Goal: Information Seeking & Learning: Learn about a topic

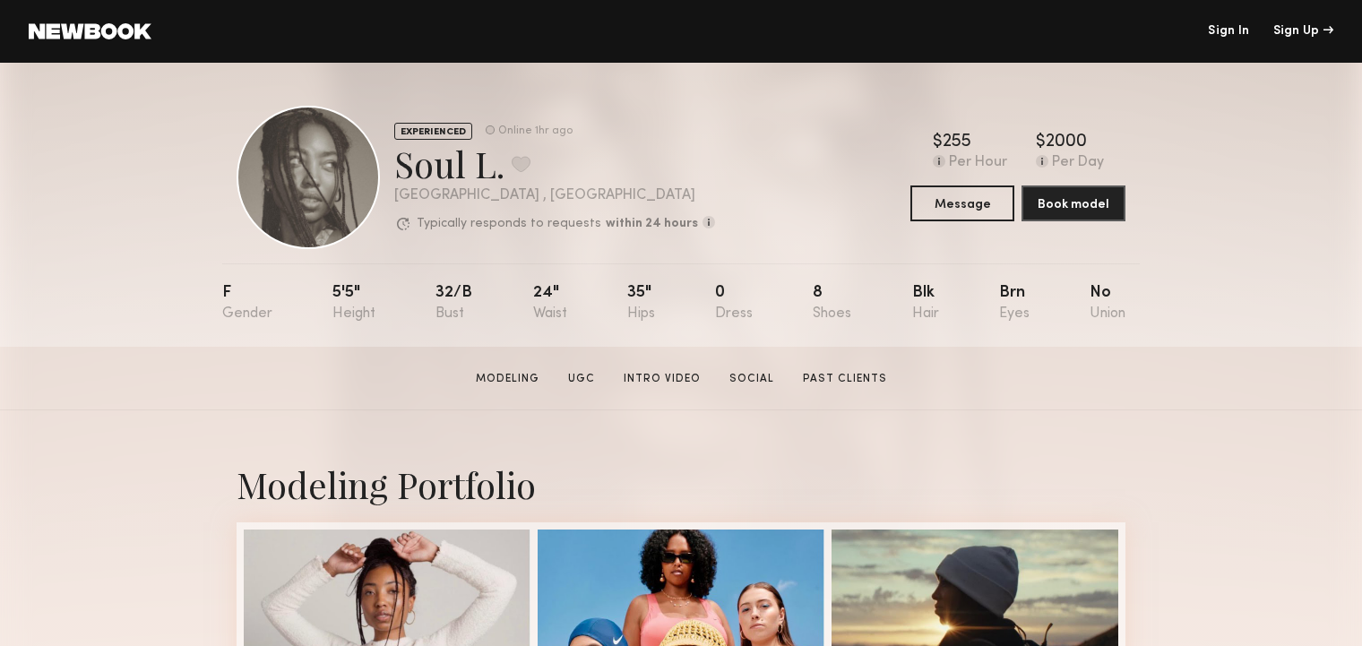
click at [831, 381] on link "Past Clients" at bounding box center [845, 379] width 99 height 16
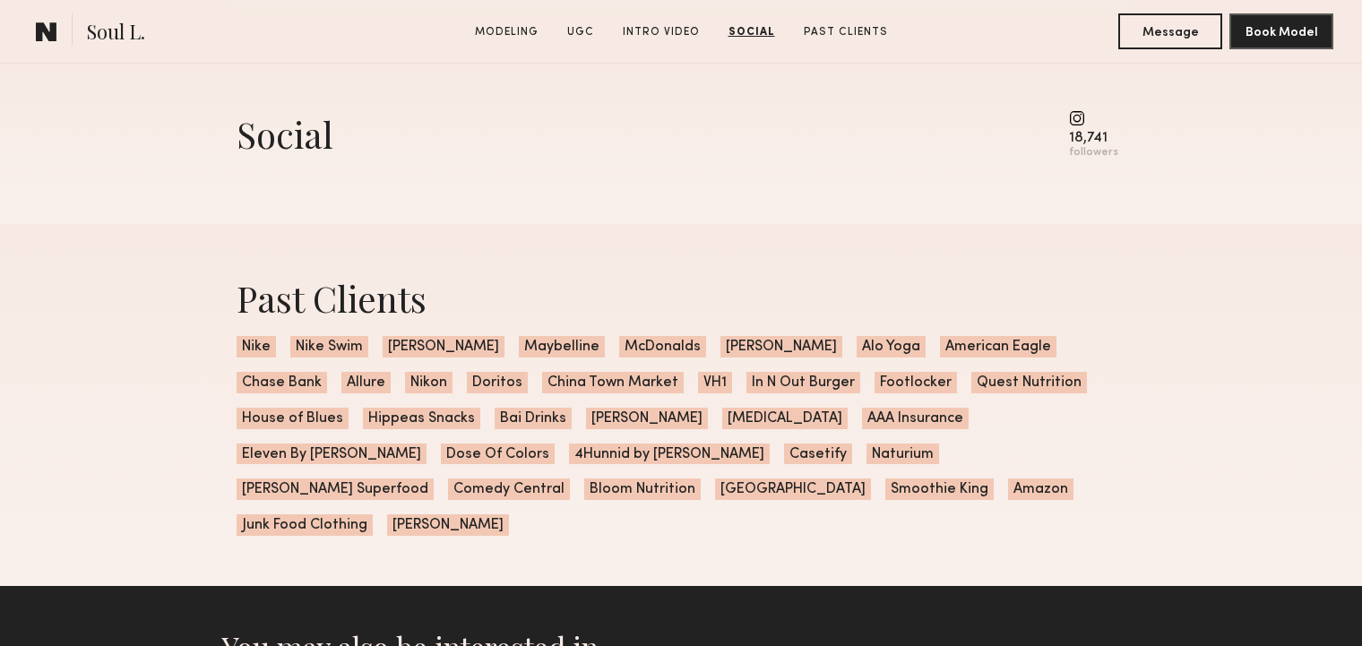
scroll to position [4472, 0]
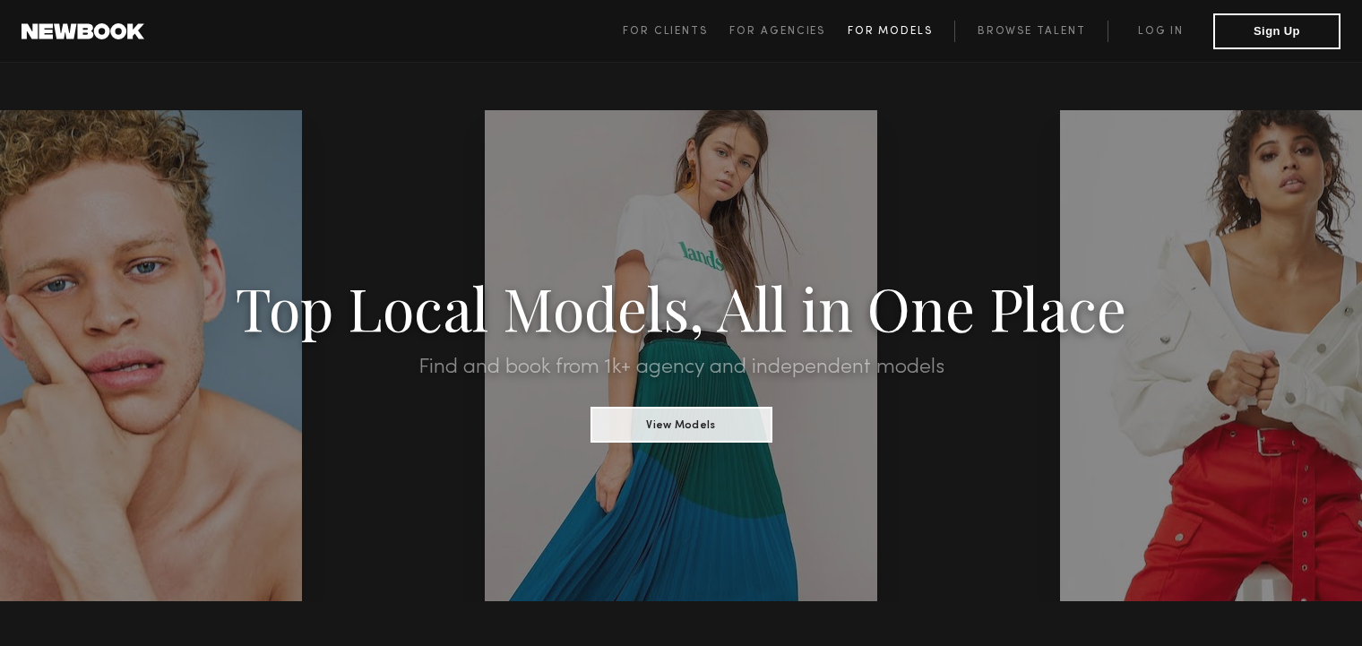
click at [869, 33] on span "For Models" at bounding box center [890, 31] width 85 height 11
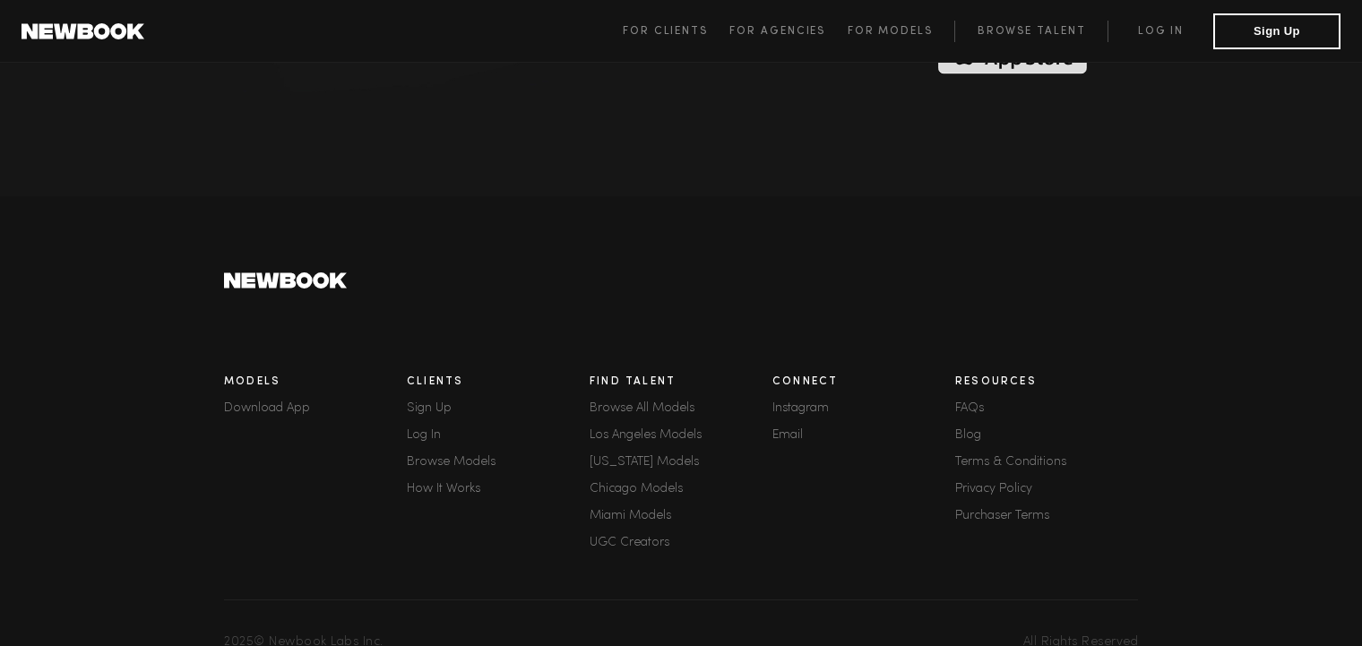
scroll to position [4982, 0]
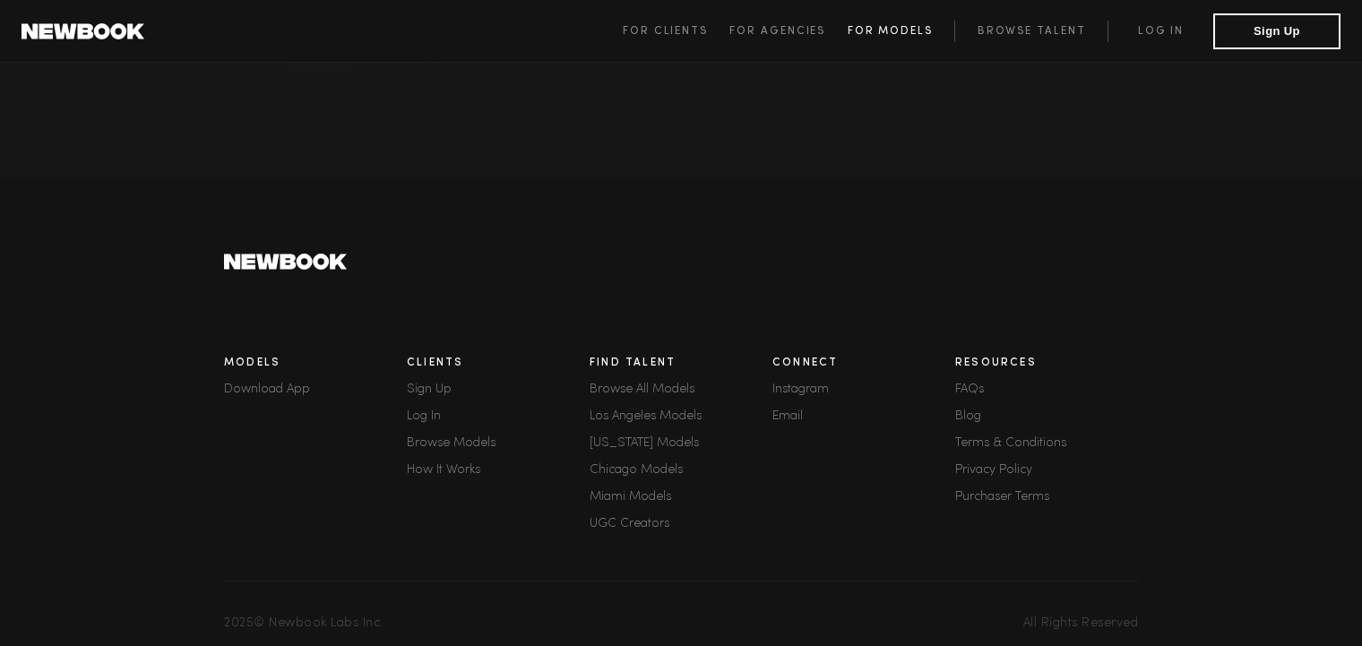
click at [860, 29] on span "For Models" at bounding box center [890, 31] width 85 height 11
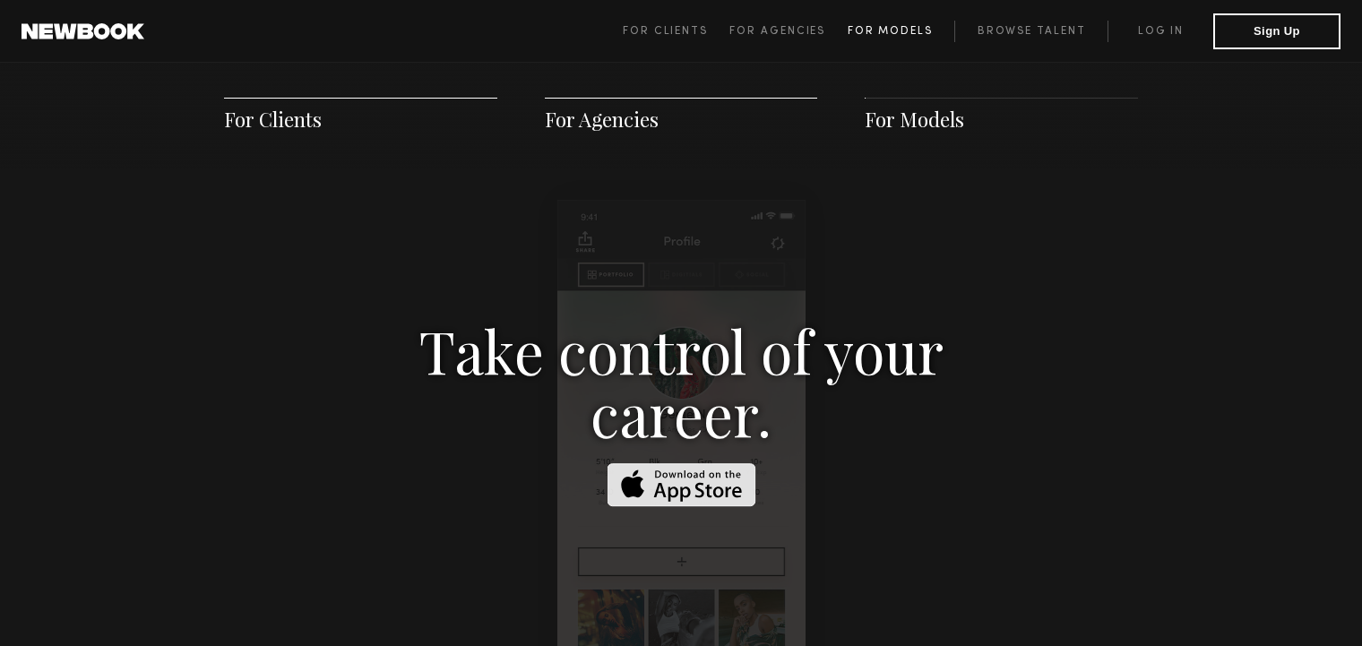
scroll to position [2580, 0]
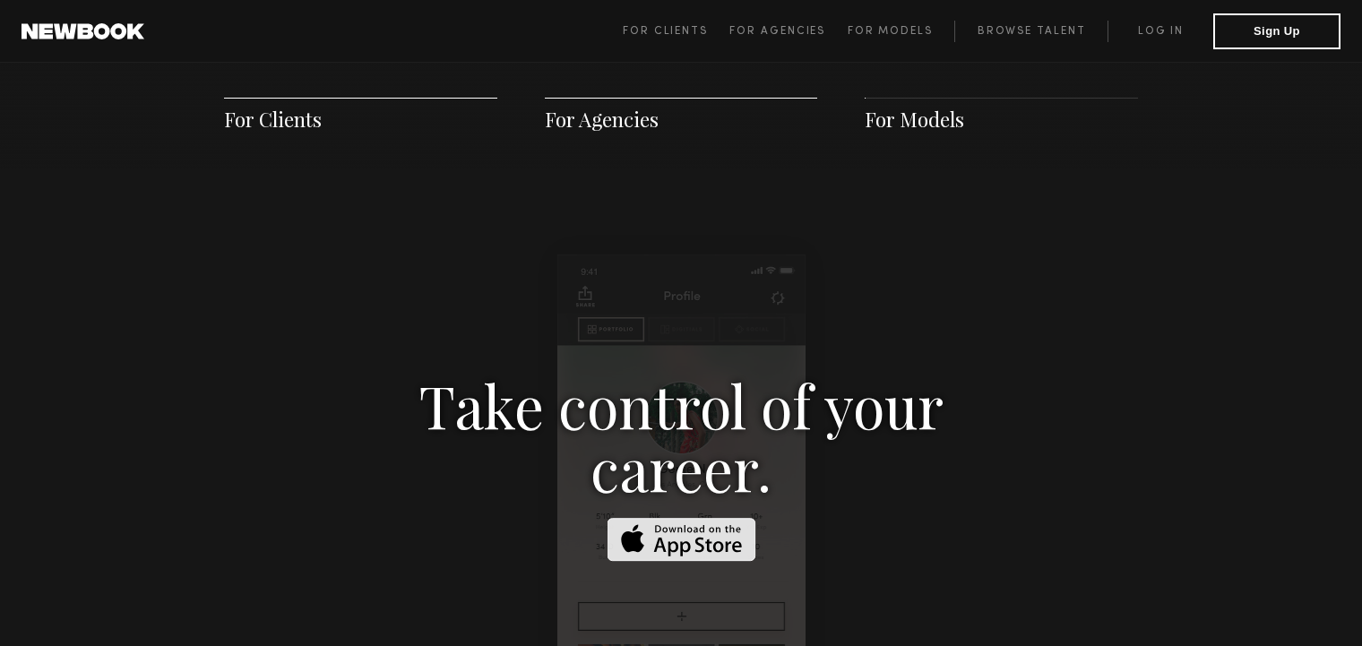
click at [898, 122] on span "For Models" at bounding box center [914, 119] width 99 height 27
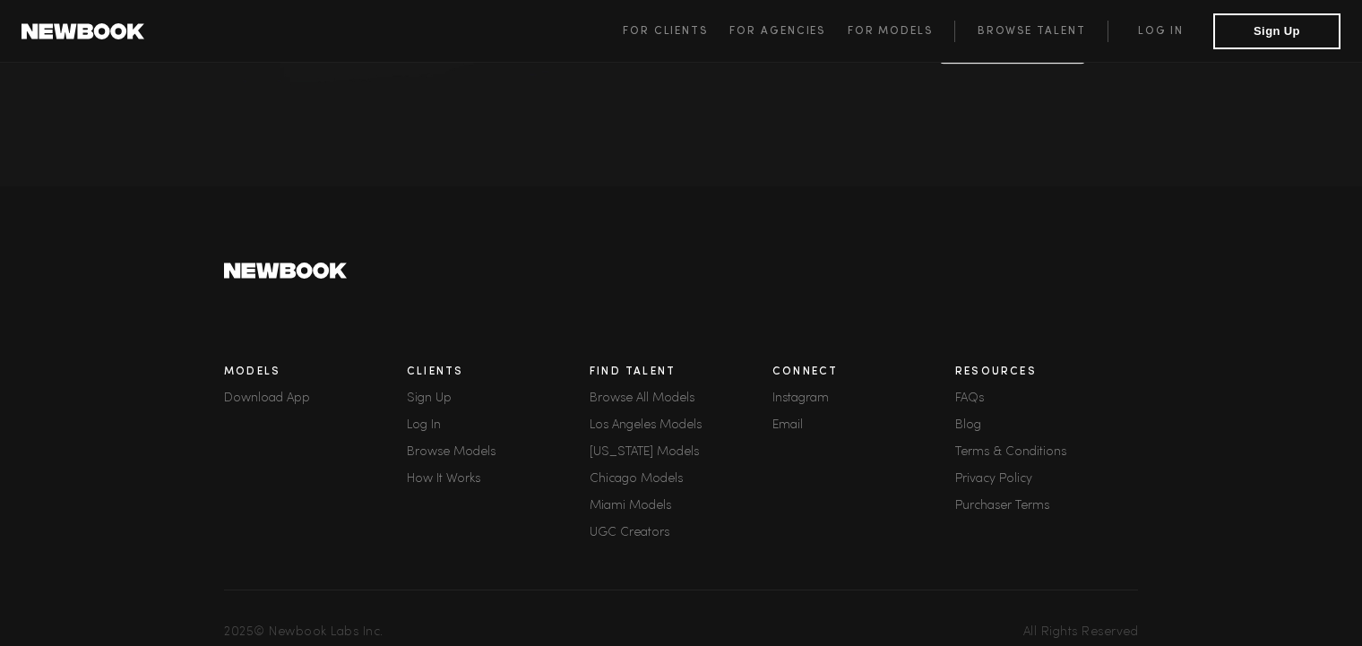
scroll to position [4975, 0]
click at [971, 391] on link "FAQs" at bounding box center [1046, 397] width 183 height 13
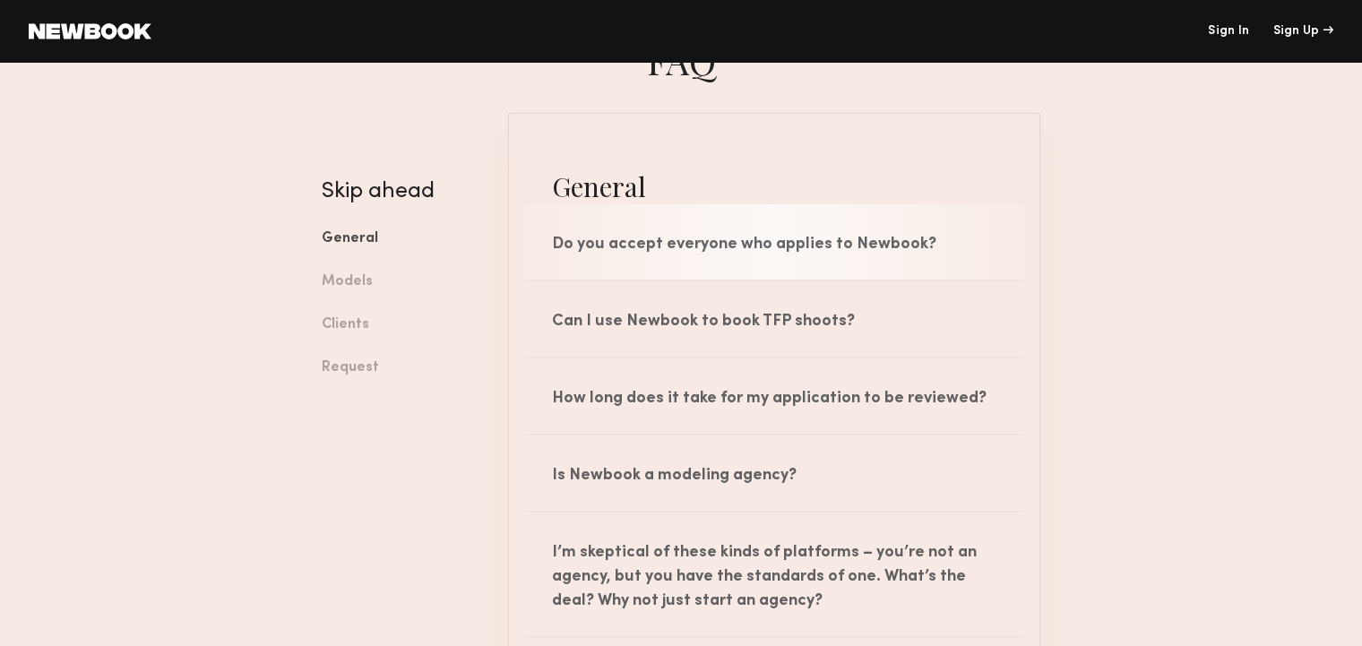
scroll to position [93, 0]
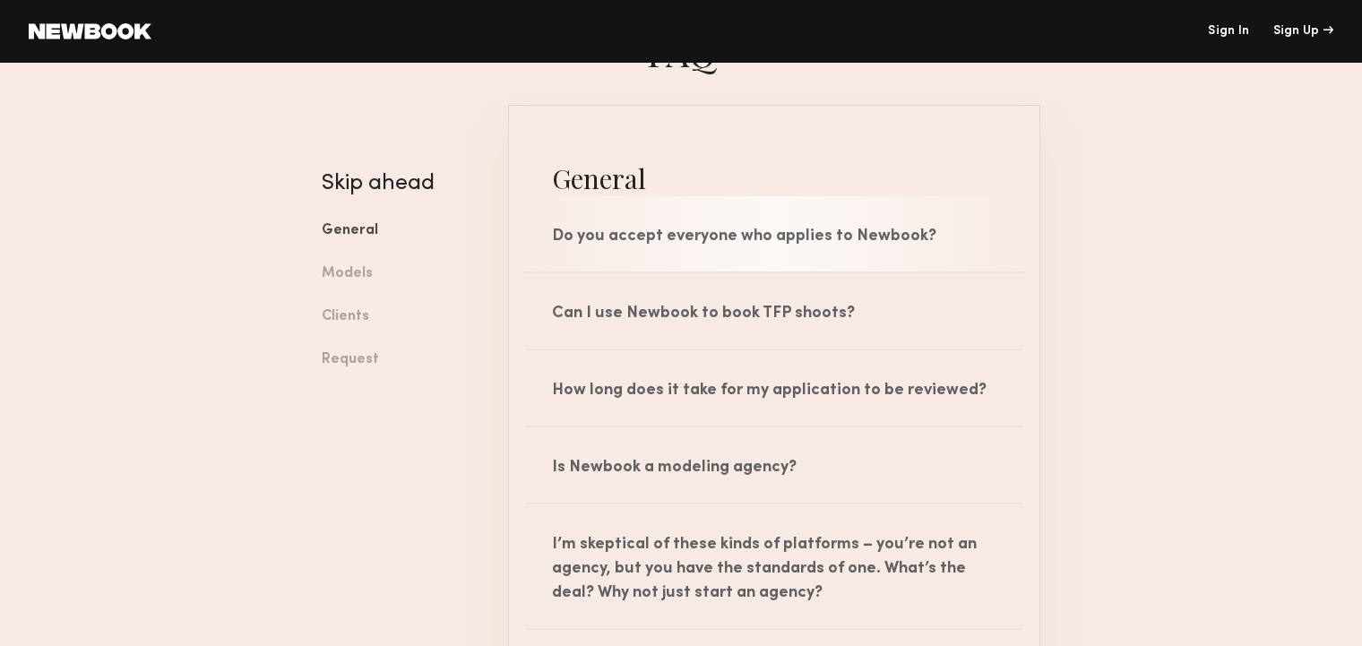
click at [754, 237] on div "Do you accept everyone who applies to Newbook?" at bounding box center [774, 233] width 531 height 75
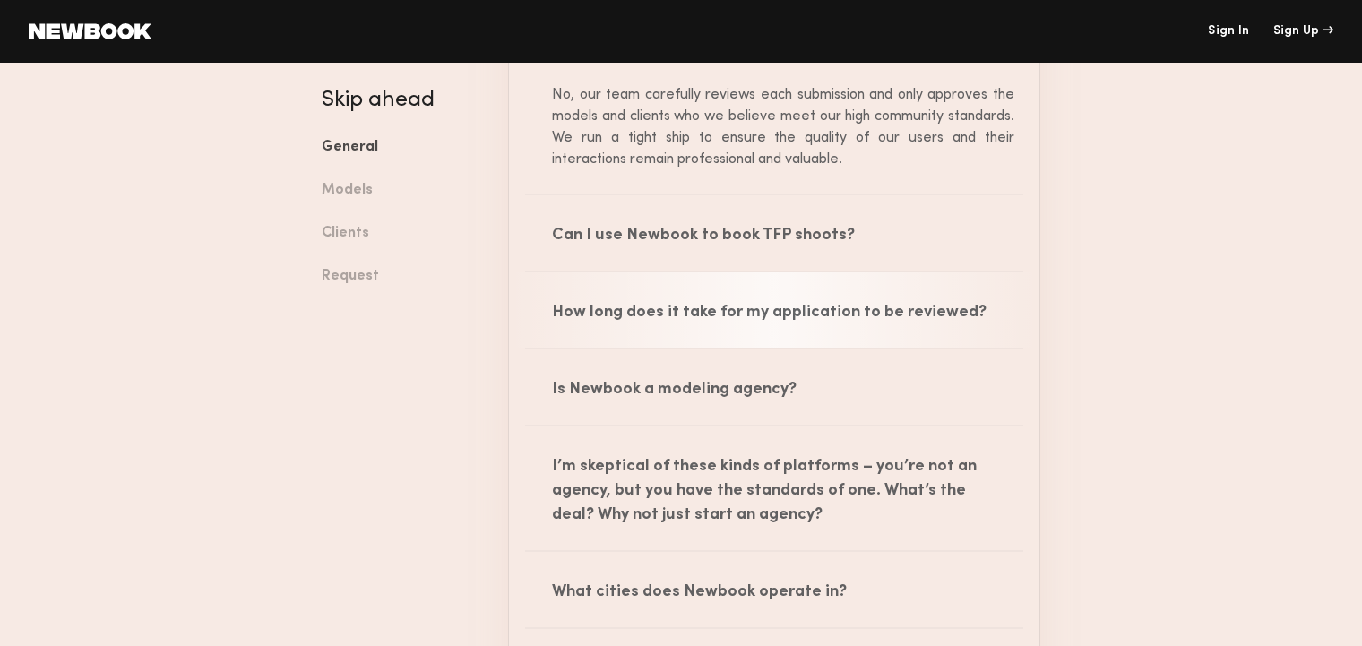
scroll to position [318, 0]
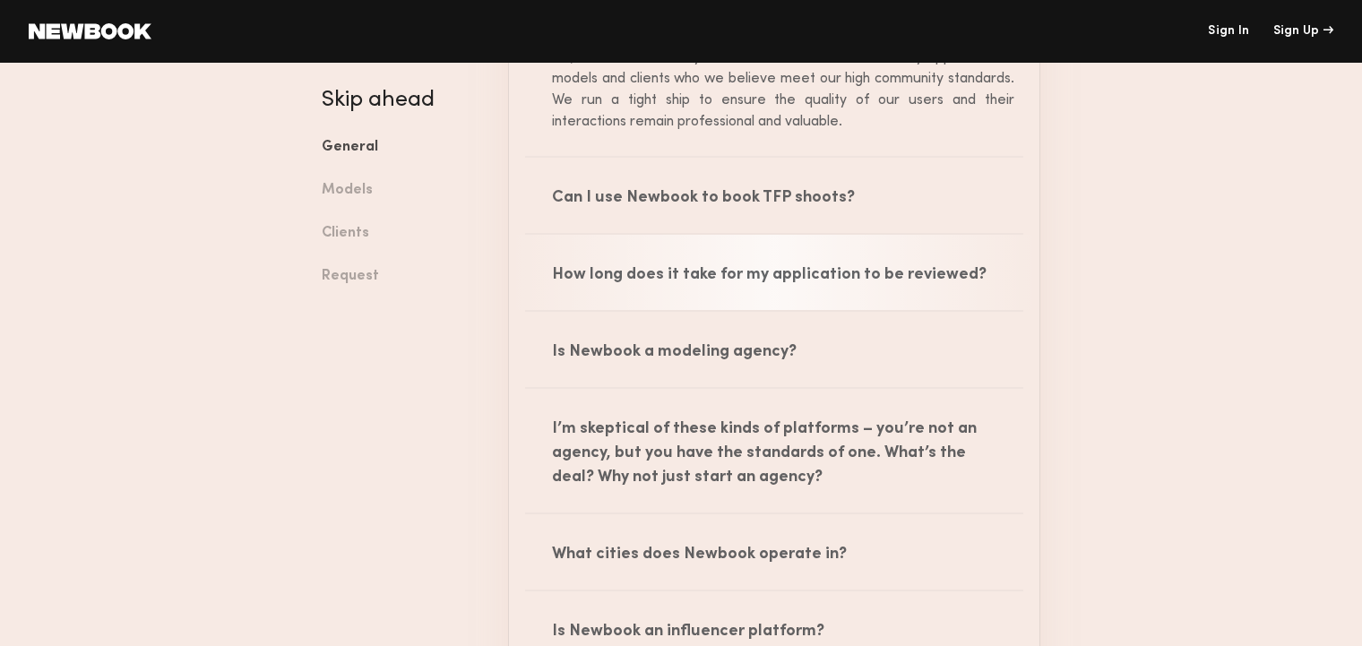
click at [817, 276] on div "How long does it take for my application to be reviewed?" at bounding box center [774, 272] width 531 height 75
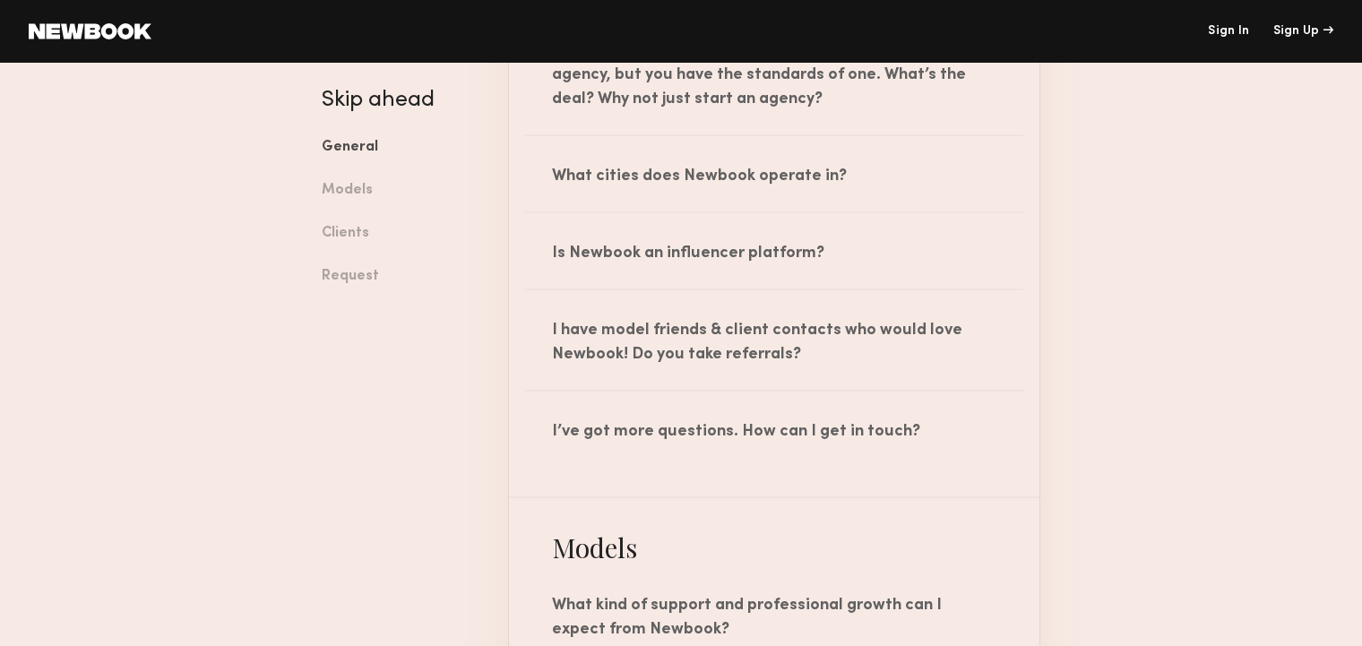
scroll to position [834, 0]
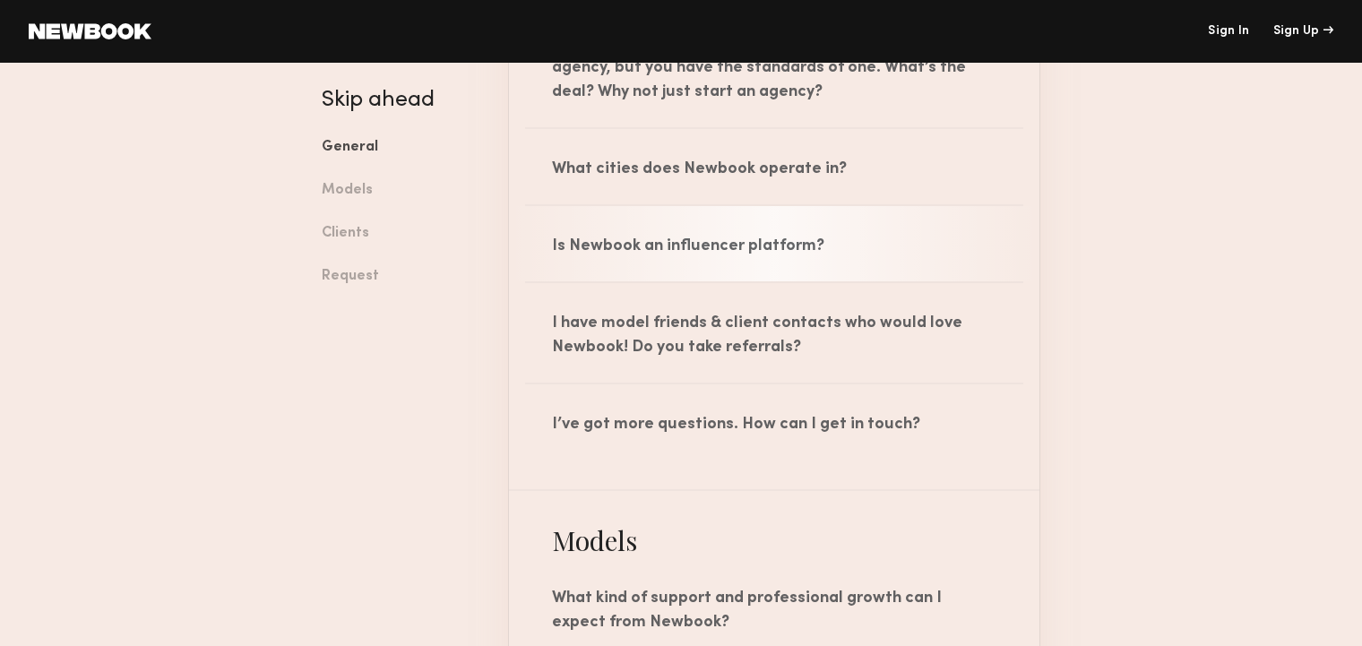
click at [722, 247] on div "Is Newbook an influencer platform?" at bounding box center [774, 243] width 531 height 75
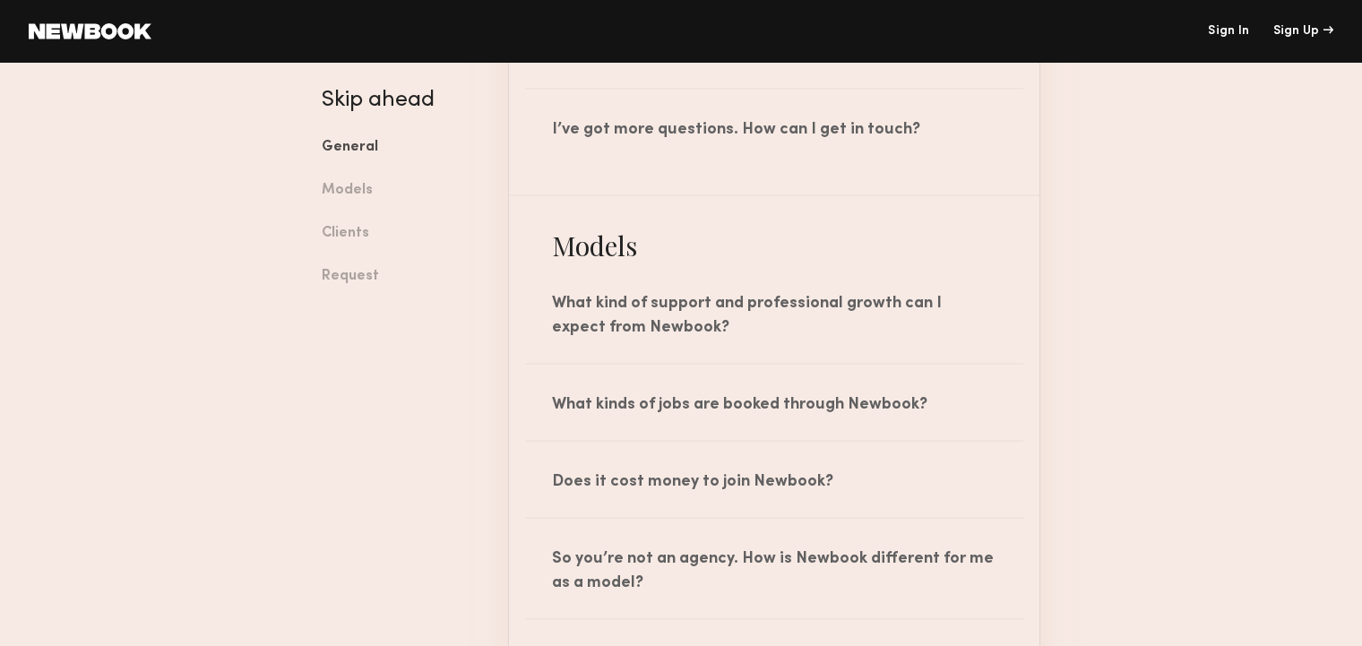
scroll to position [1289, 0]
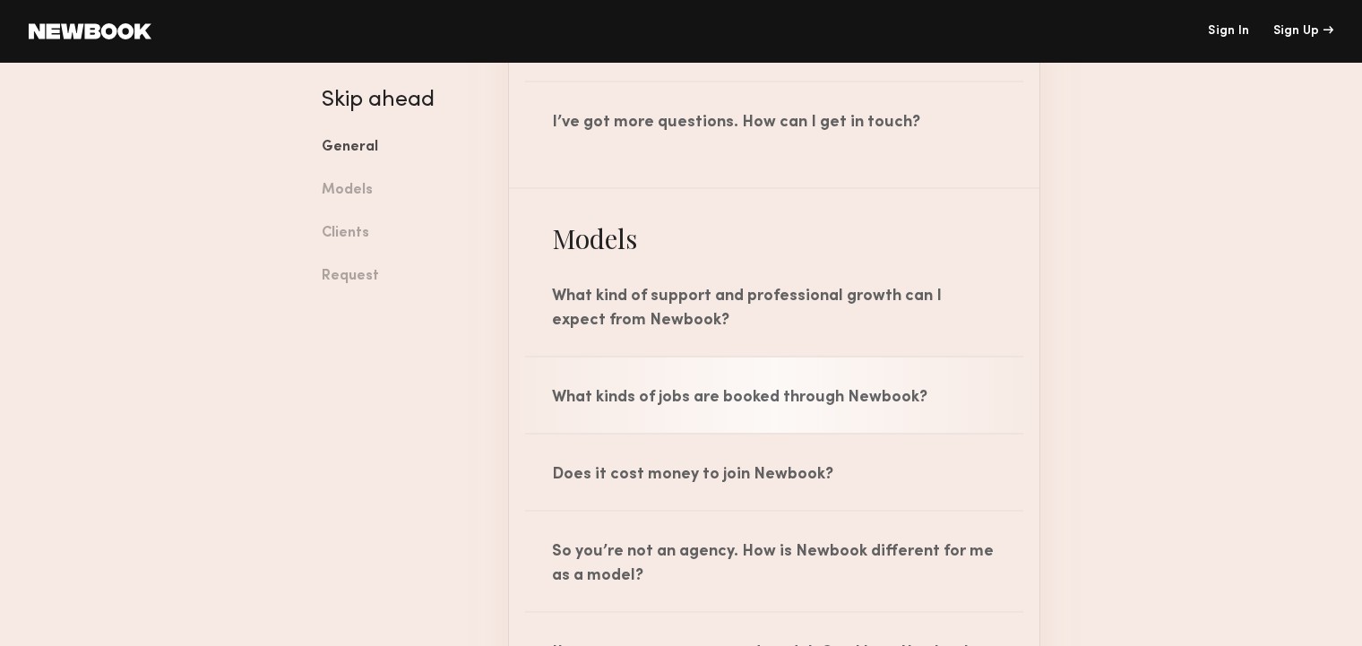
click at [786, 405] on div "What kinds of jobs are booked through Newbook?" at bounding box center [774, 395] width 531 height 75
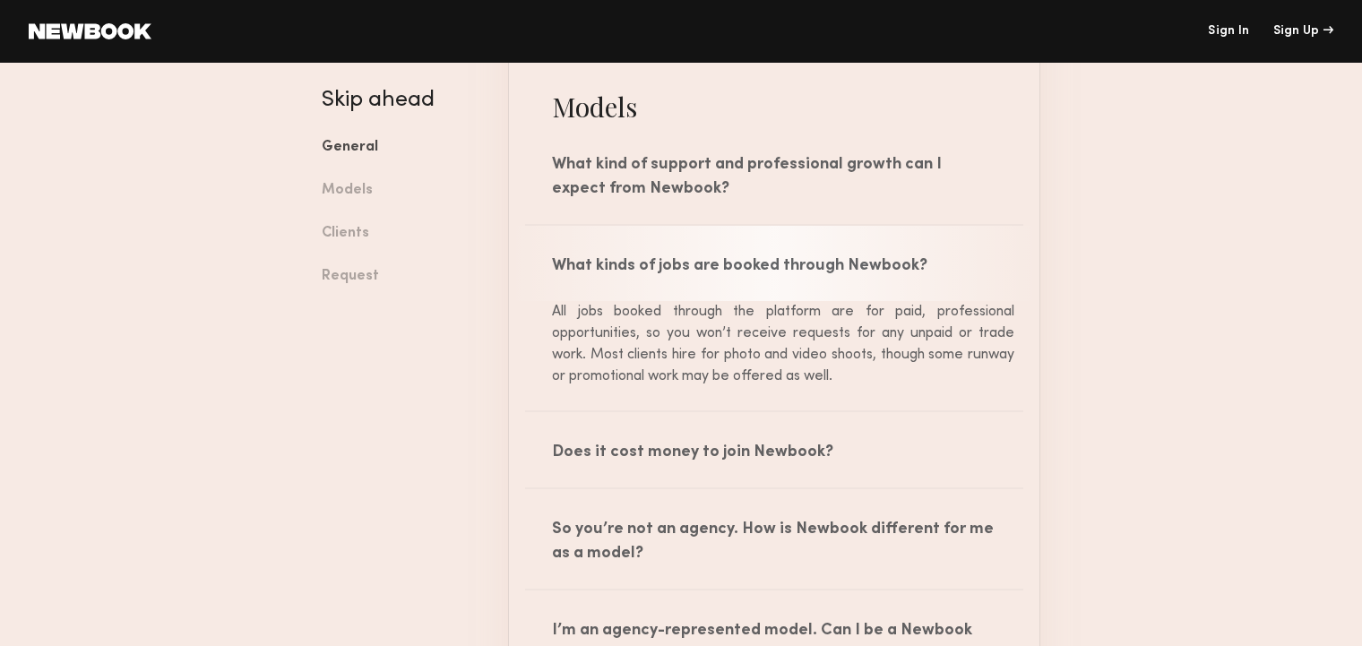
scroll to position [1427, 0]
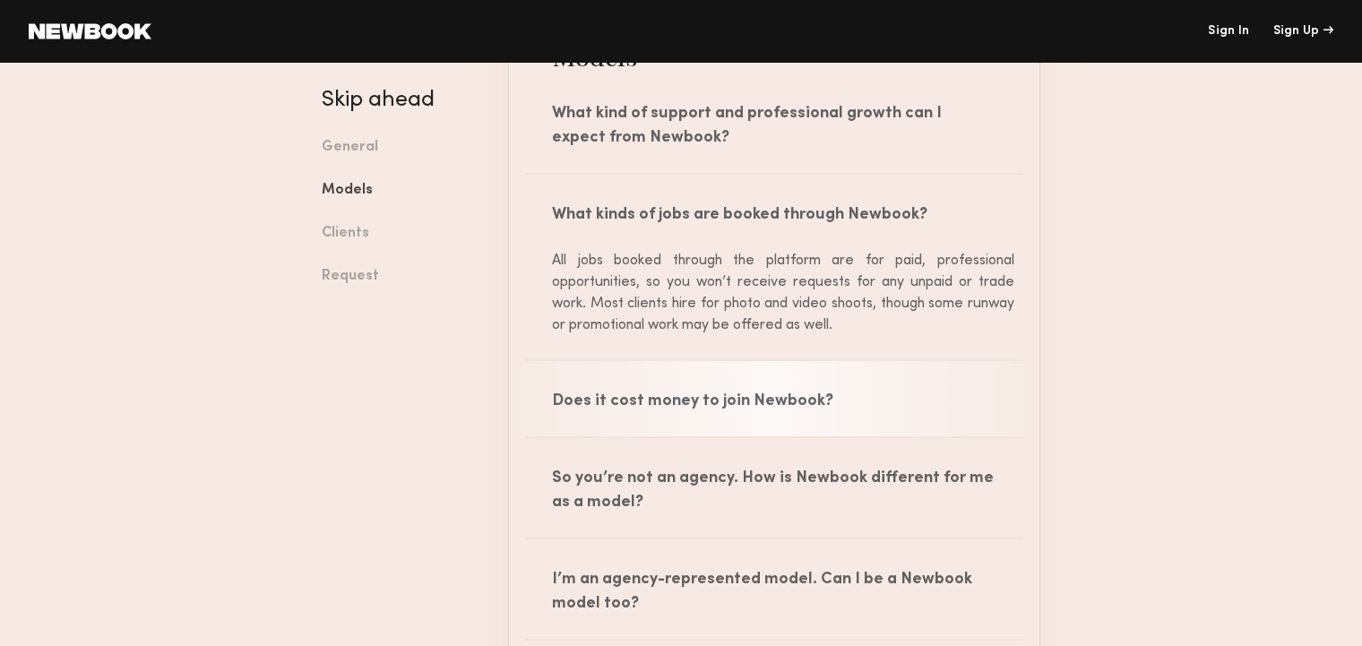
scroll to position [1478, 0]
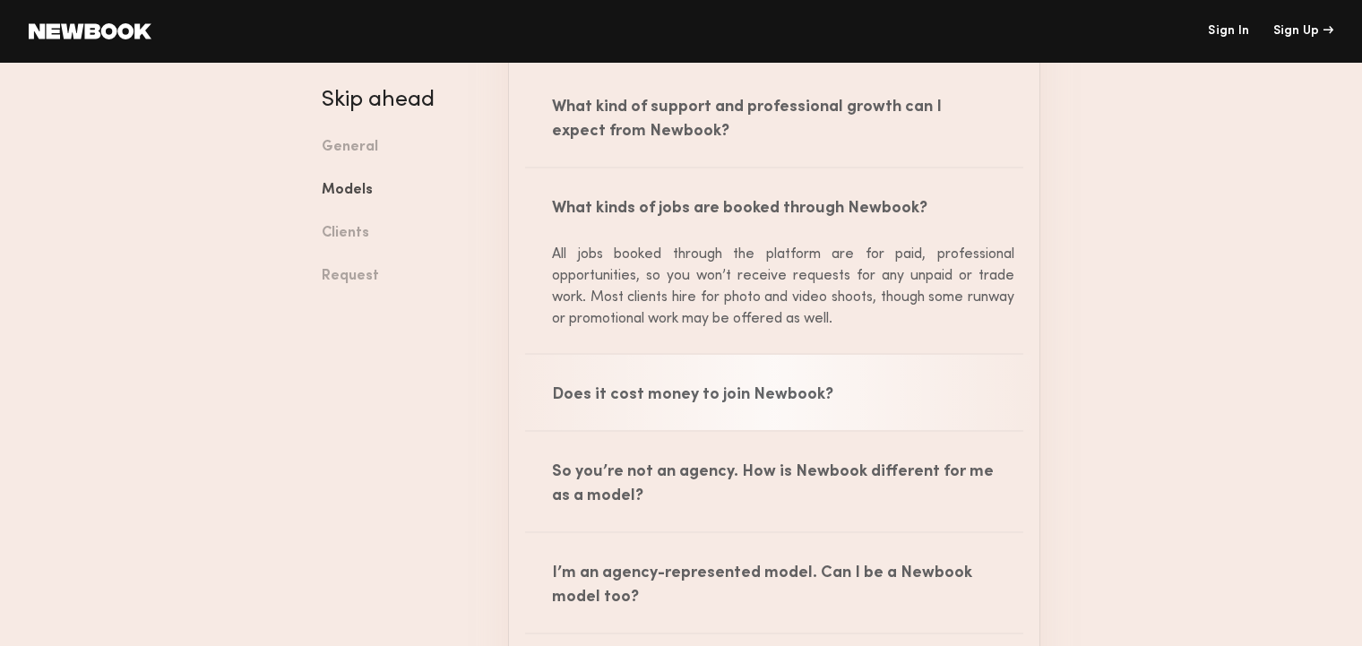
click at [741, 400] on div "Does it cost money to join Newbook?" at bounding box center [774, 392] width 531 height 75
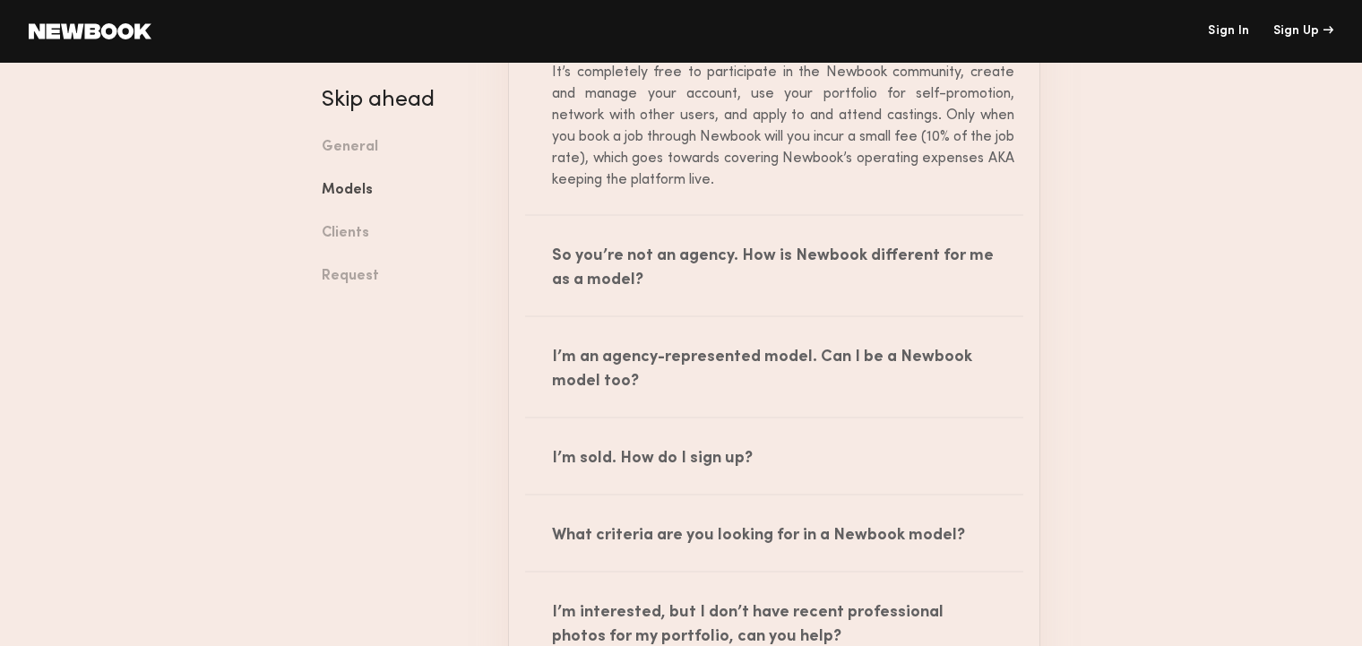
scroll to position [1848, 0]
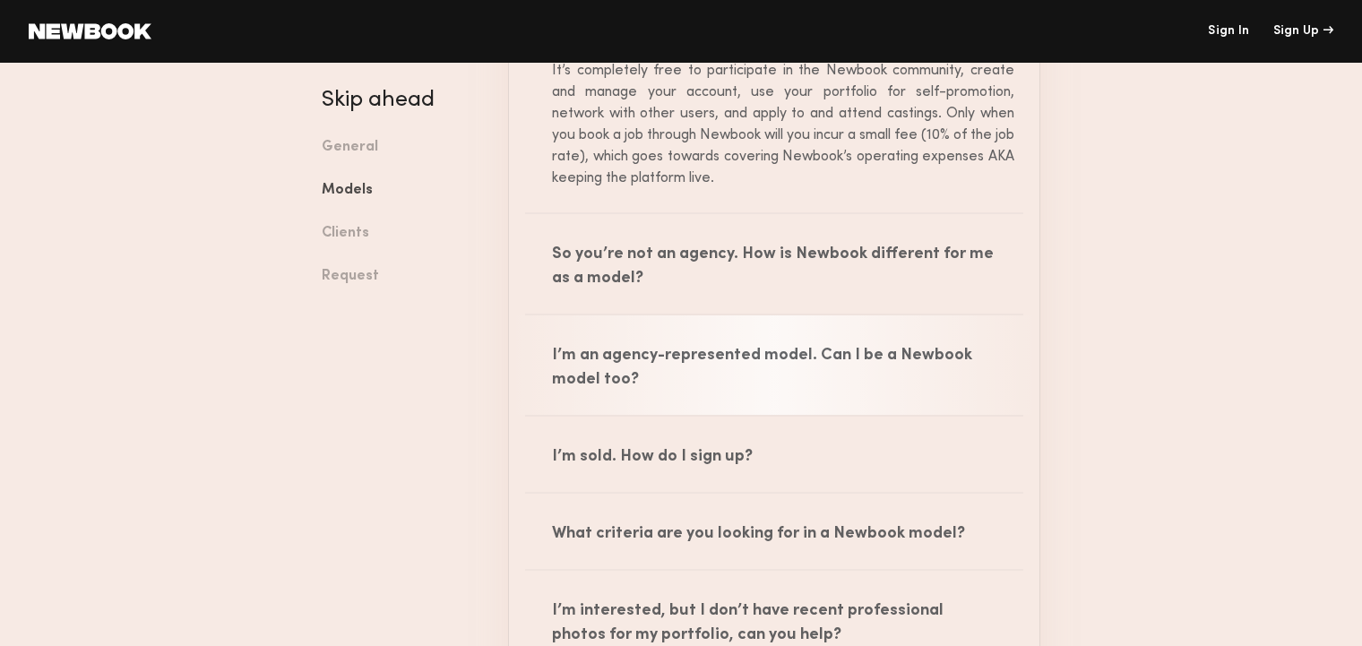
click at [826, 353] on div "I’m an agency-represented model. Can I be a Newbook model too?" at bounding box center [774, 364] width 531 height 99
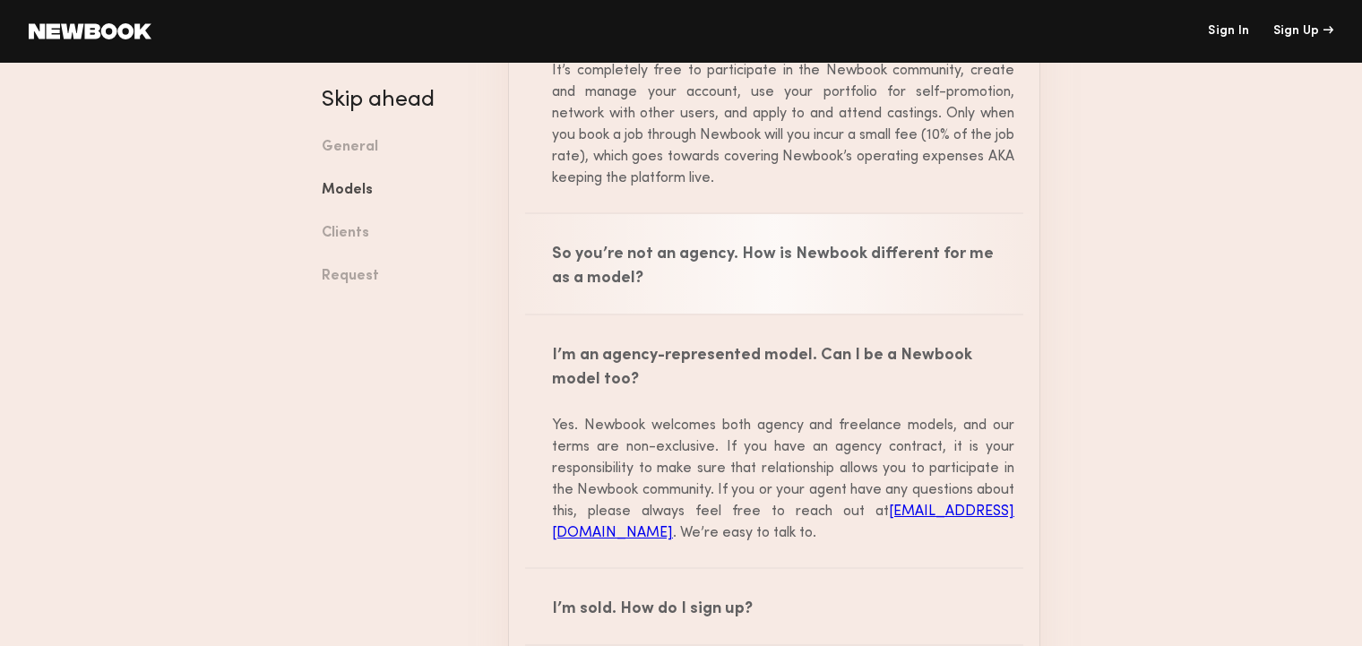
click at [791, 257] on div "So you’re not an agency. How is Newbook different for me as a model?" at bounding box center [774, 263] width 531 height 99
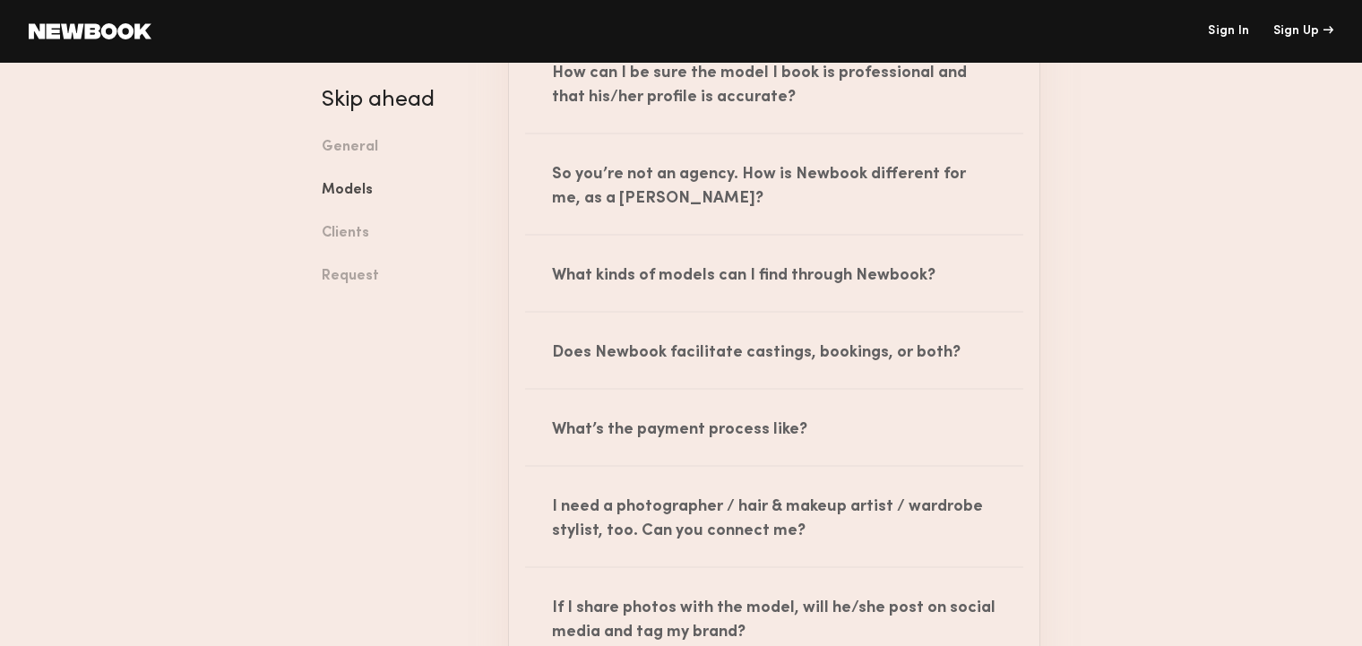
scroll to position [3248, 0]
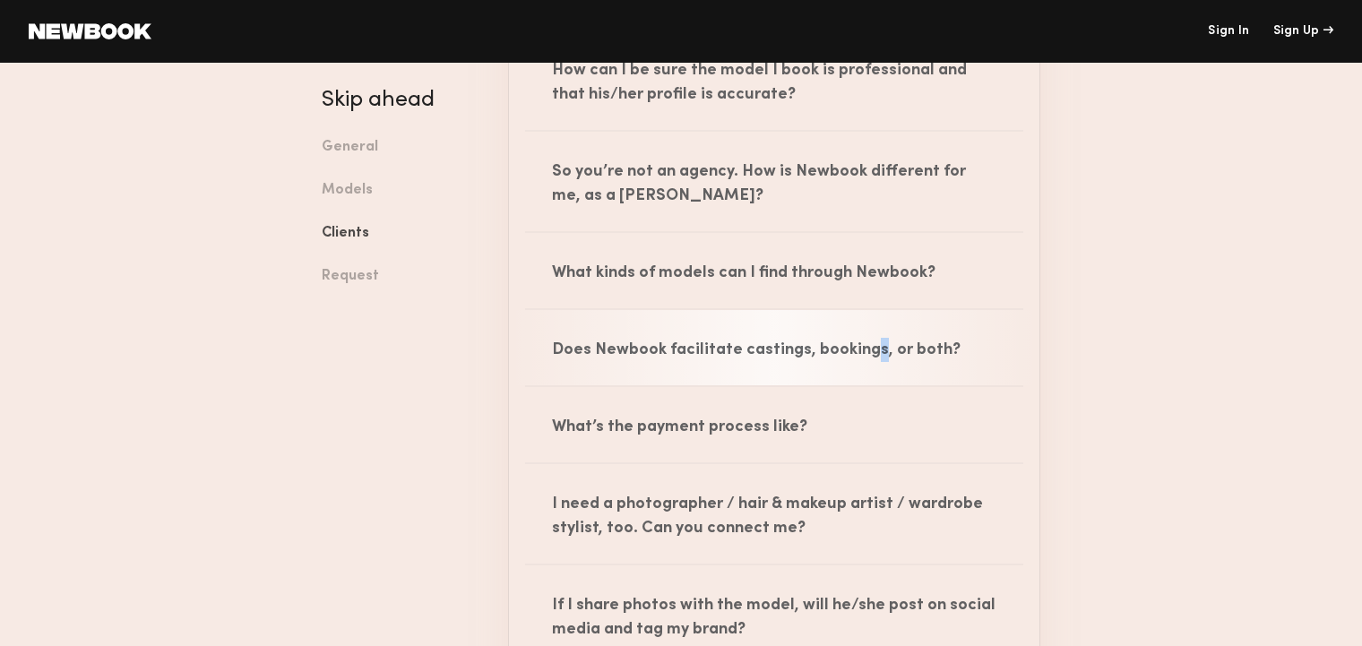
click at [863, 376] on div "Does Newbook facilitate castings, bookings, or both?" at bounding box center [774, 347] width 531 height 75
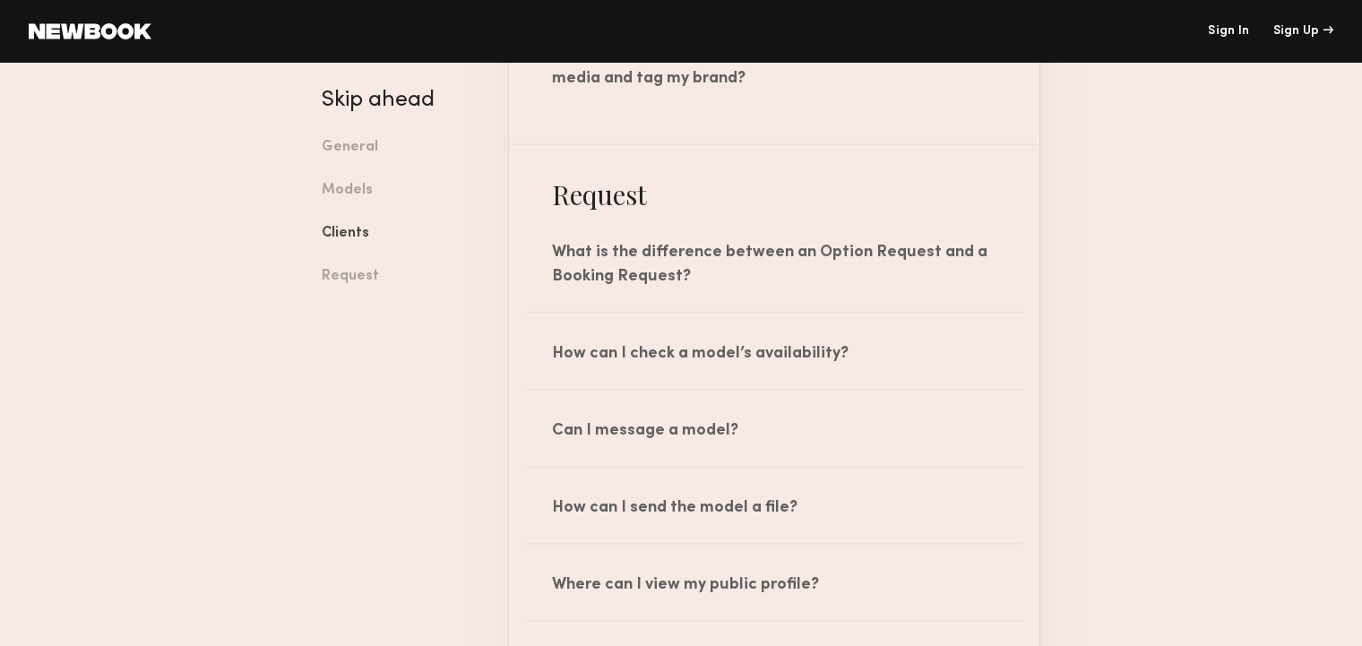
scroll to position [3929, 0]
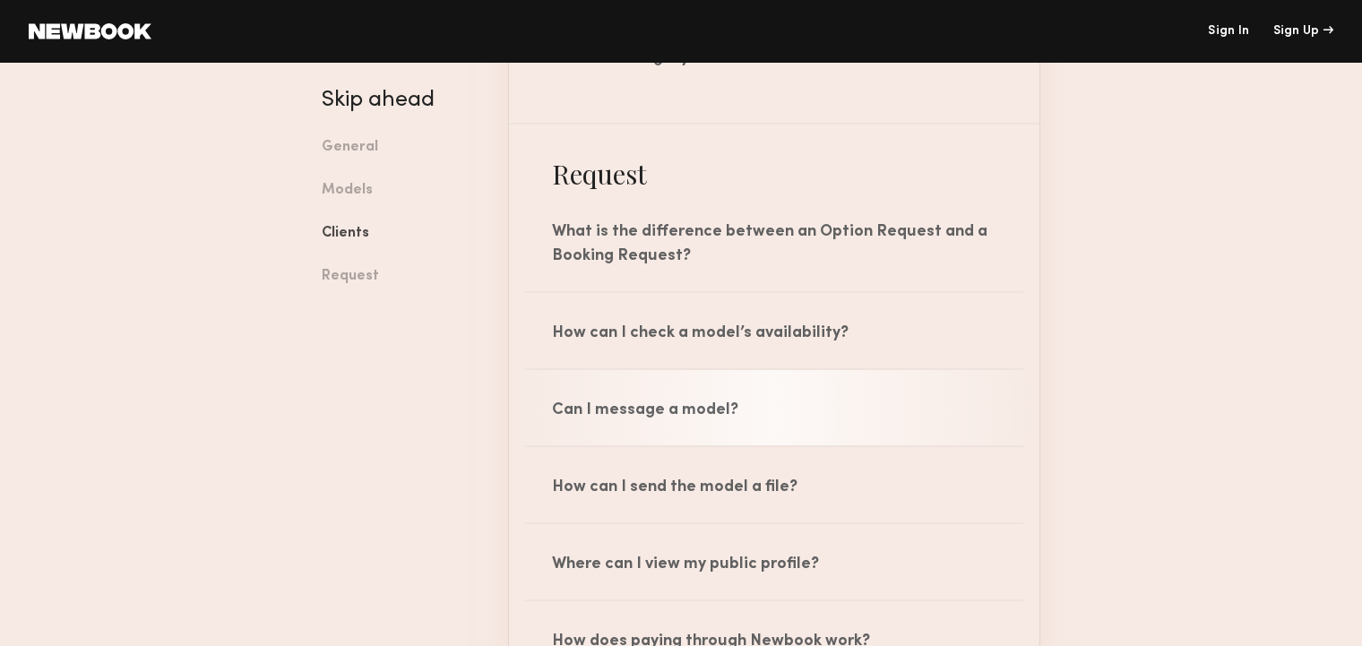
click at [846, 438] on div "Can I message a model?" at bounding box center [774, 407] width 531 height 75
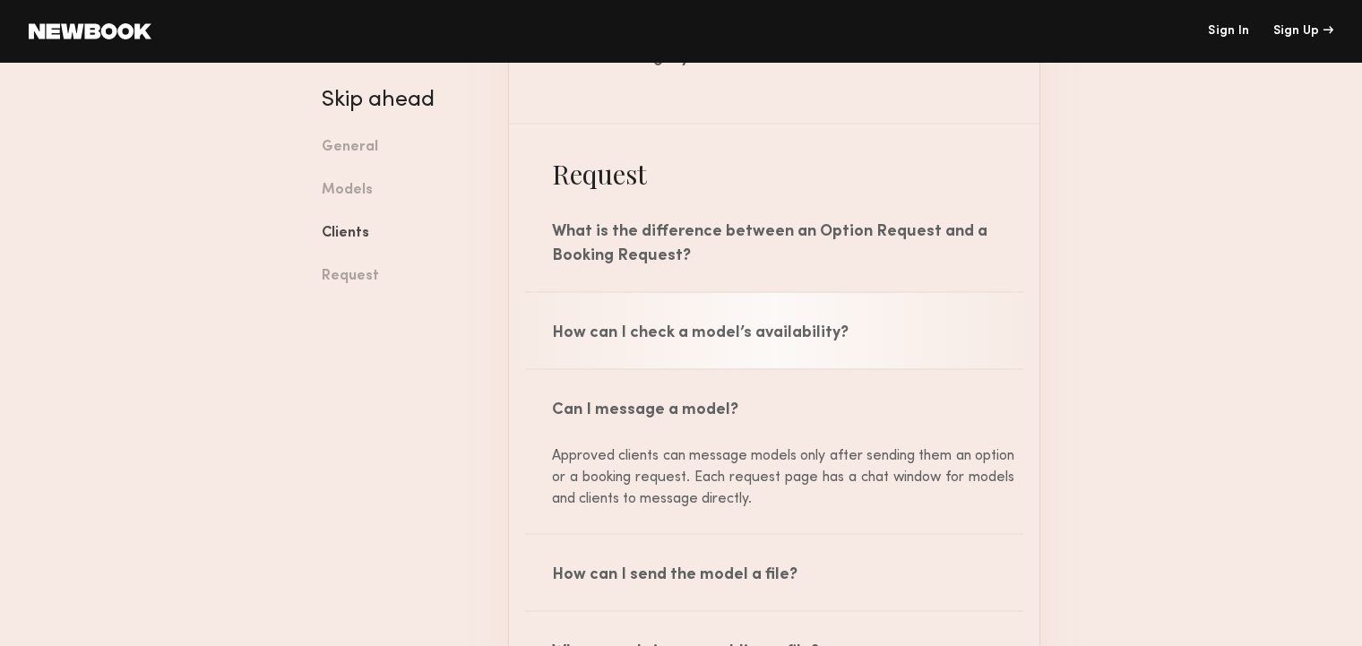
click at [882, 348] on div "How can I check a model’s availability?" at bounding box center [774, 330] width 531 height 75
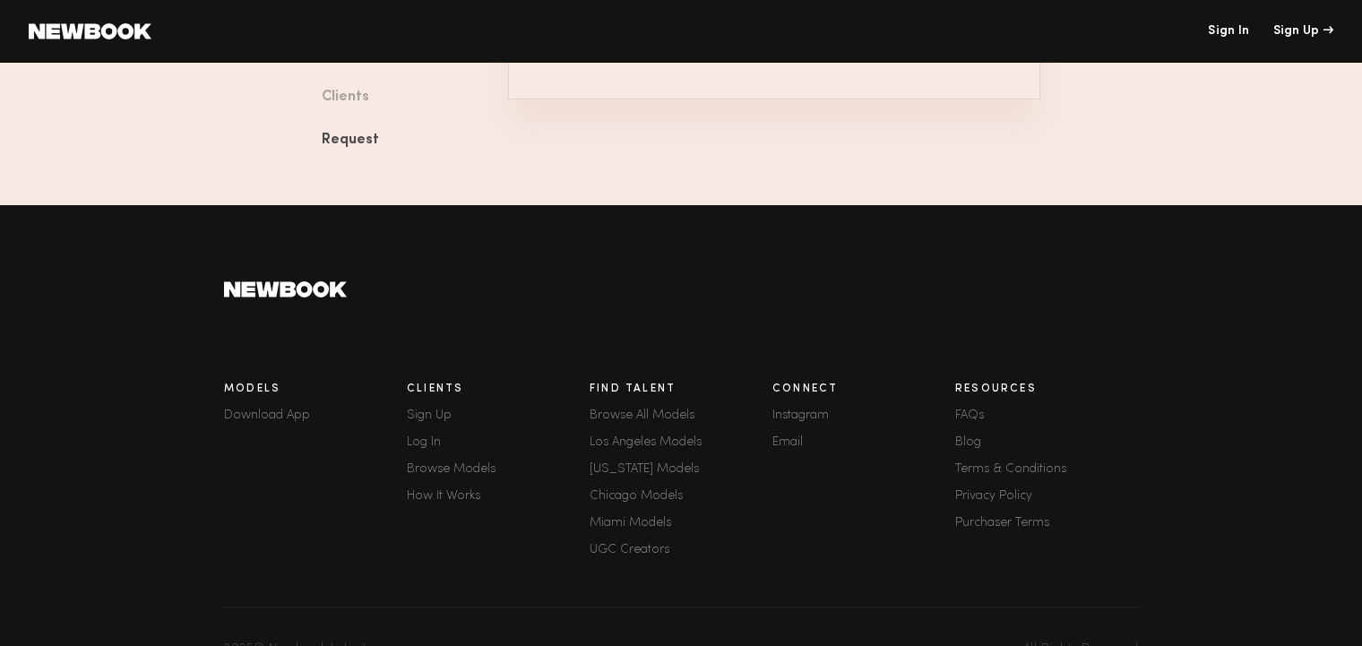
scroll to position [4834, 0]
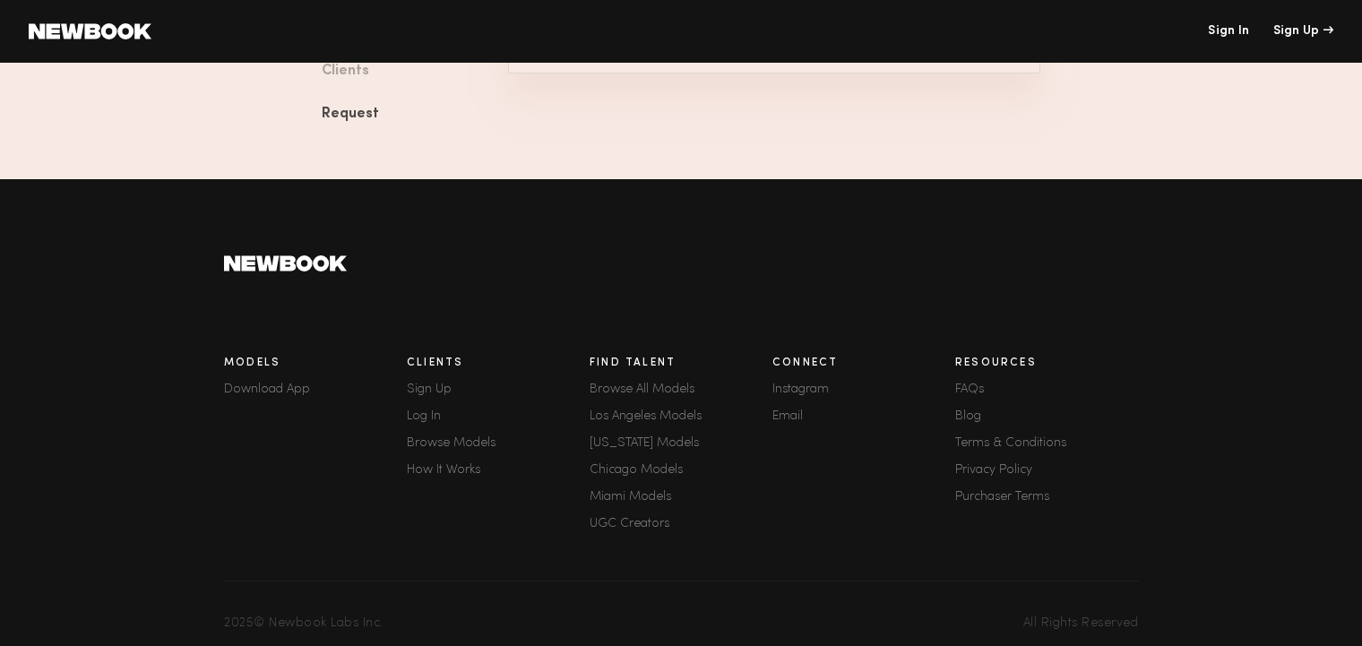
click at [640, 531] on link "UGC Creators" at bounding box center [681, 524] width 183 height 13
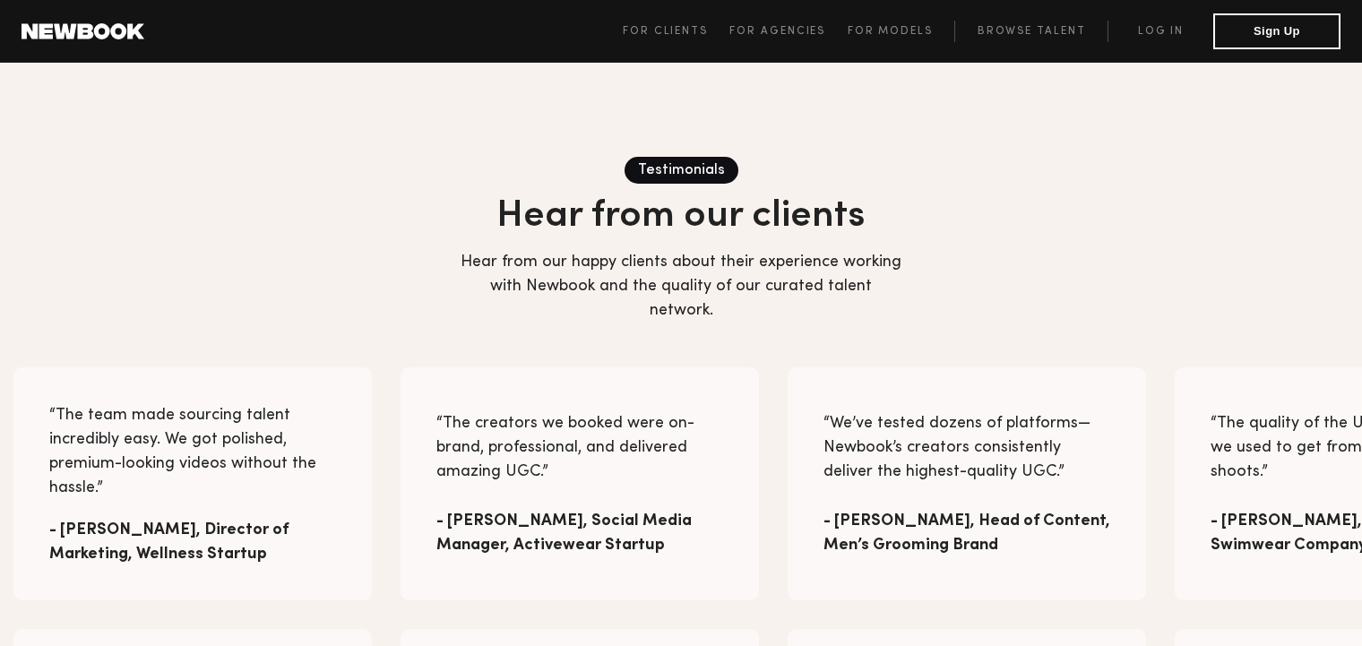
scroll to position [3515, 0]
